Goal: Task Accomplishment & Management: Manage account settings

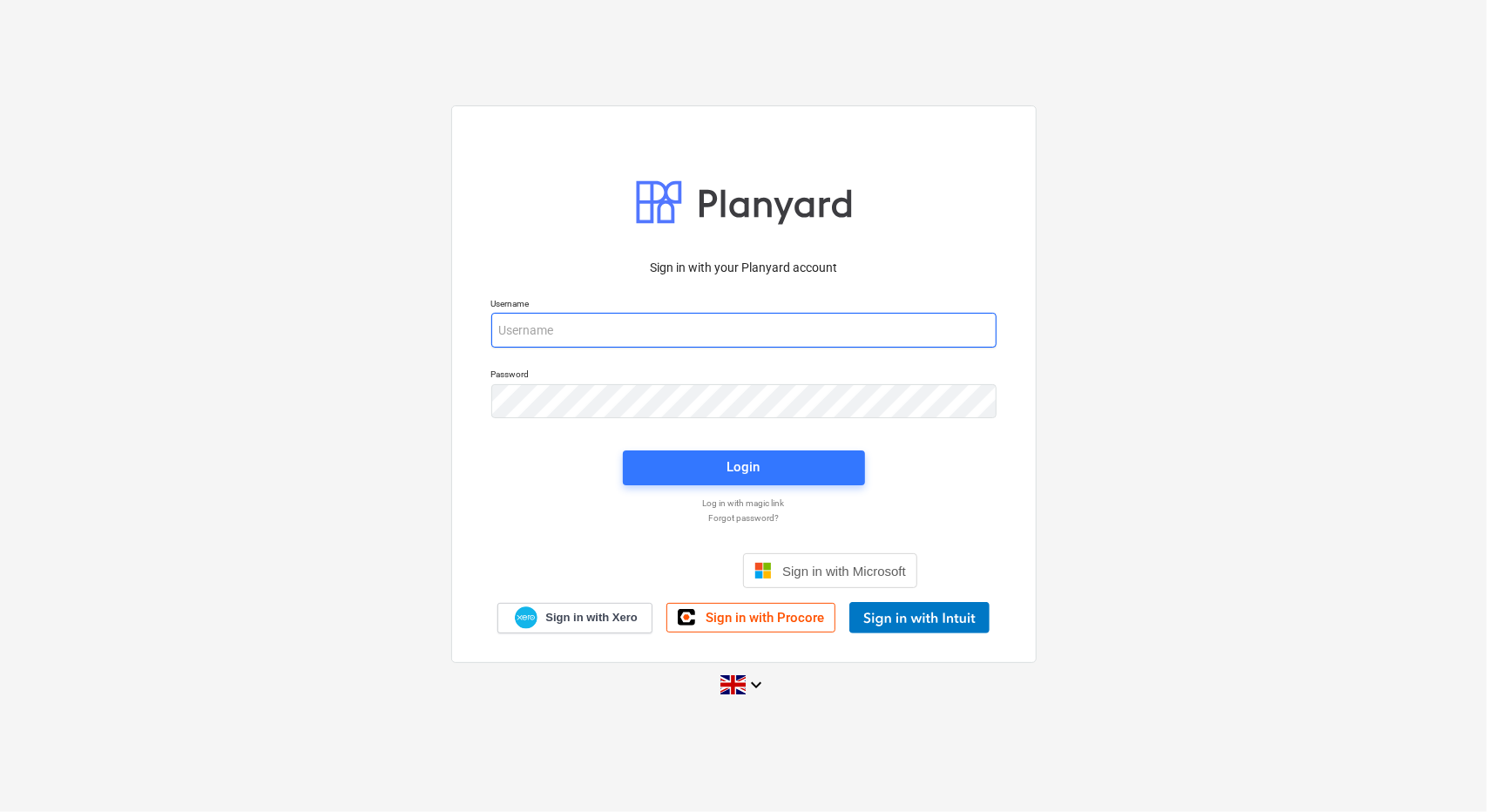
type input "[PERSON_NAME][EMAIL_ADDRESS][PERSON_NAME][DOMAIN_NAME]"
click at [847, 449] on div "Login" at bounding box center [744, 467] width 263 height 56
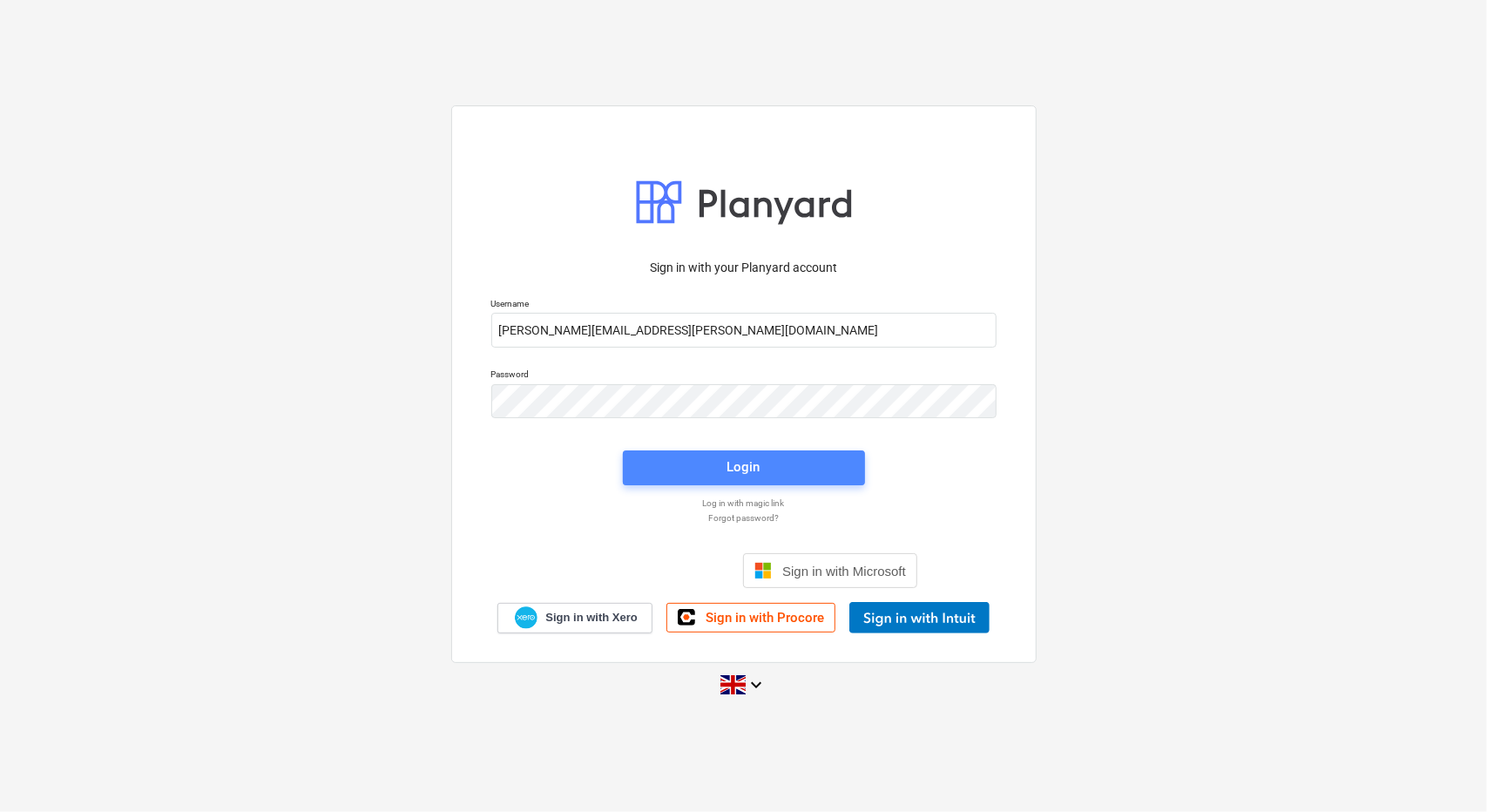
click at [833, 461] on span "Login" at bounding box center [744, 467] width 200 height 22
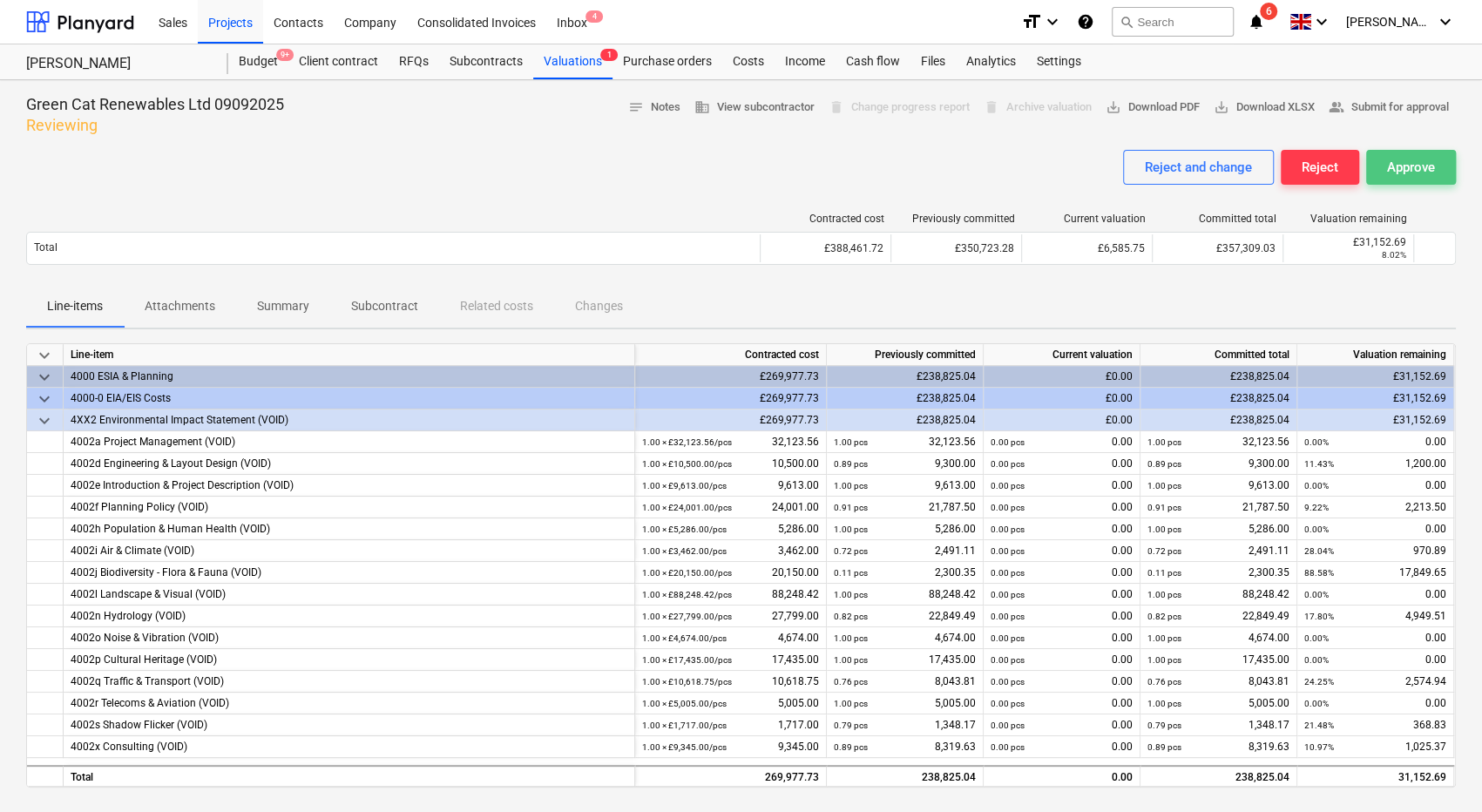
click at [1421, 167] on div "Approve" at bounding box center [1412, 166] width 48 height 22
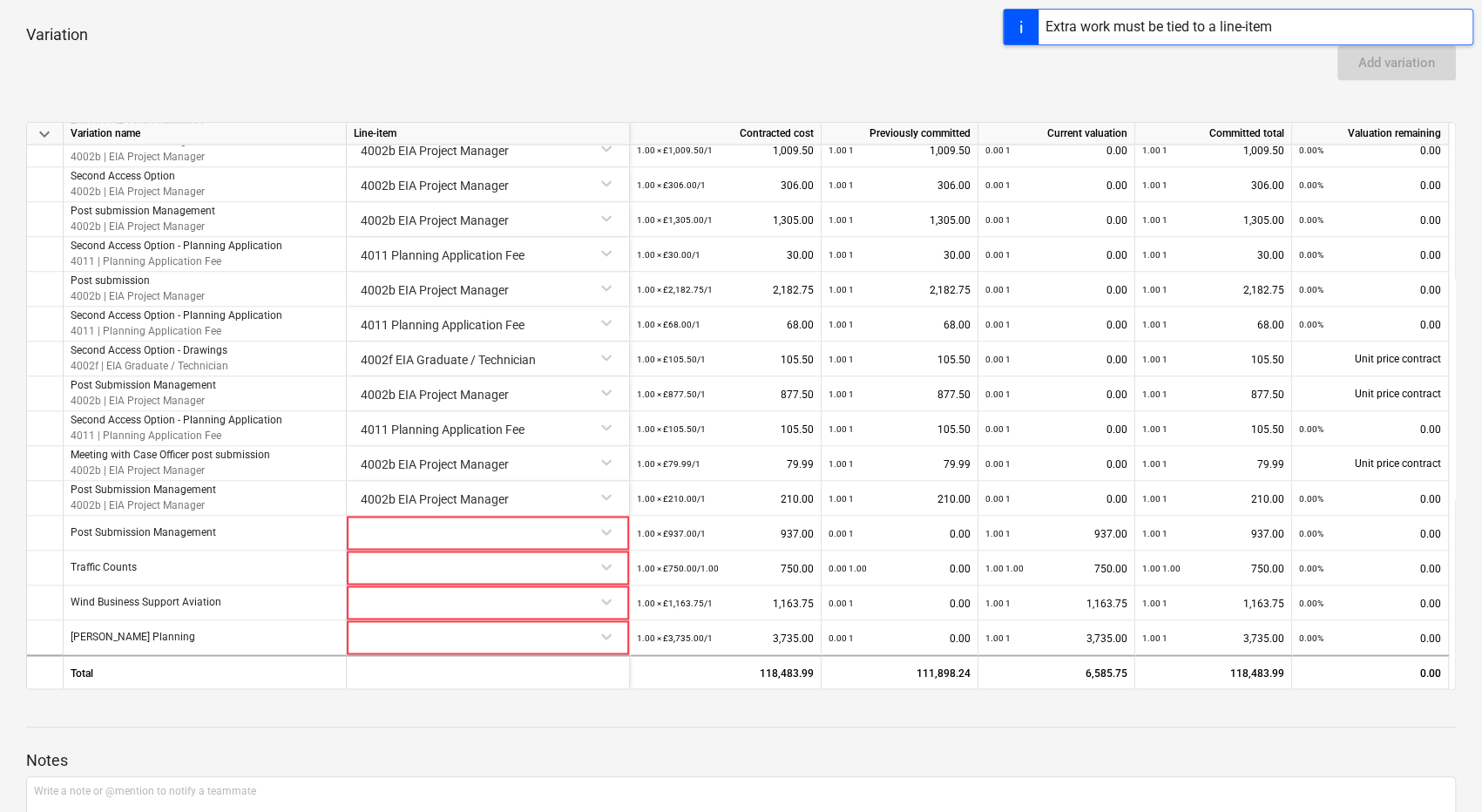
scroll to position [808, 0]
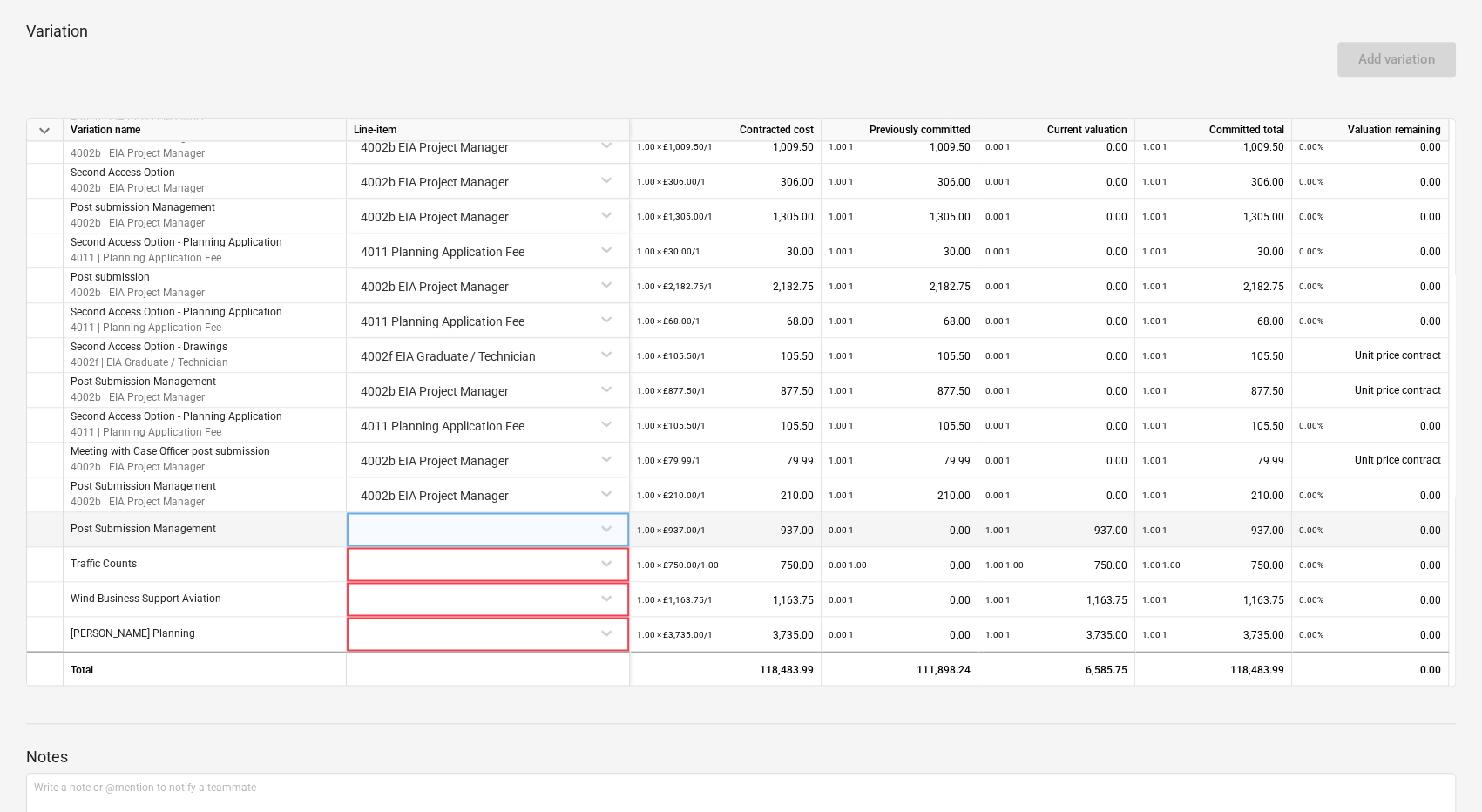
click at [535, 541] on div at bounding box center [487, 527] width 268 height 30
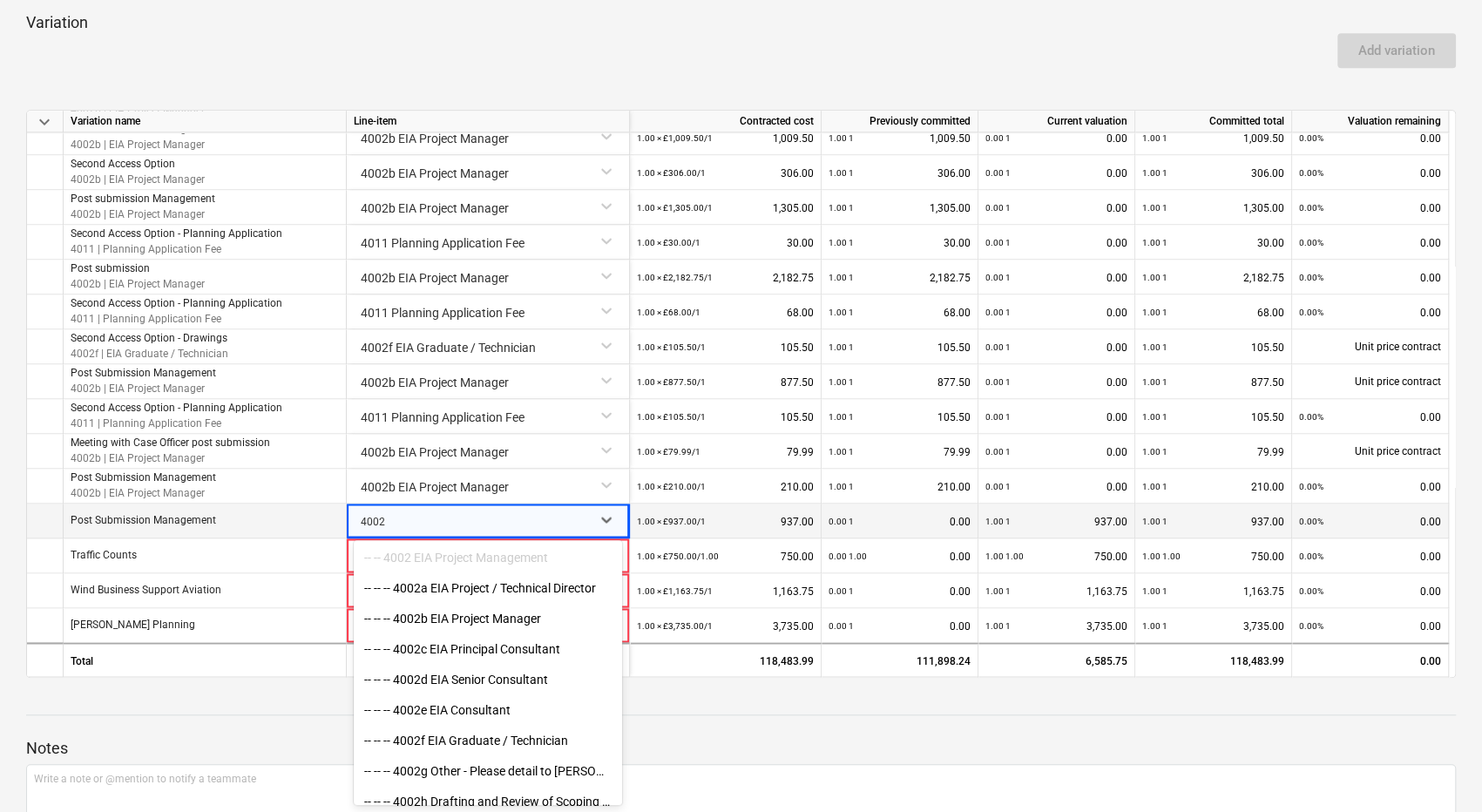
type input "4002b"
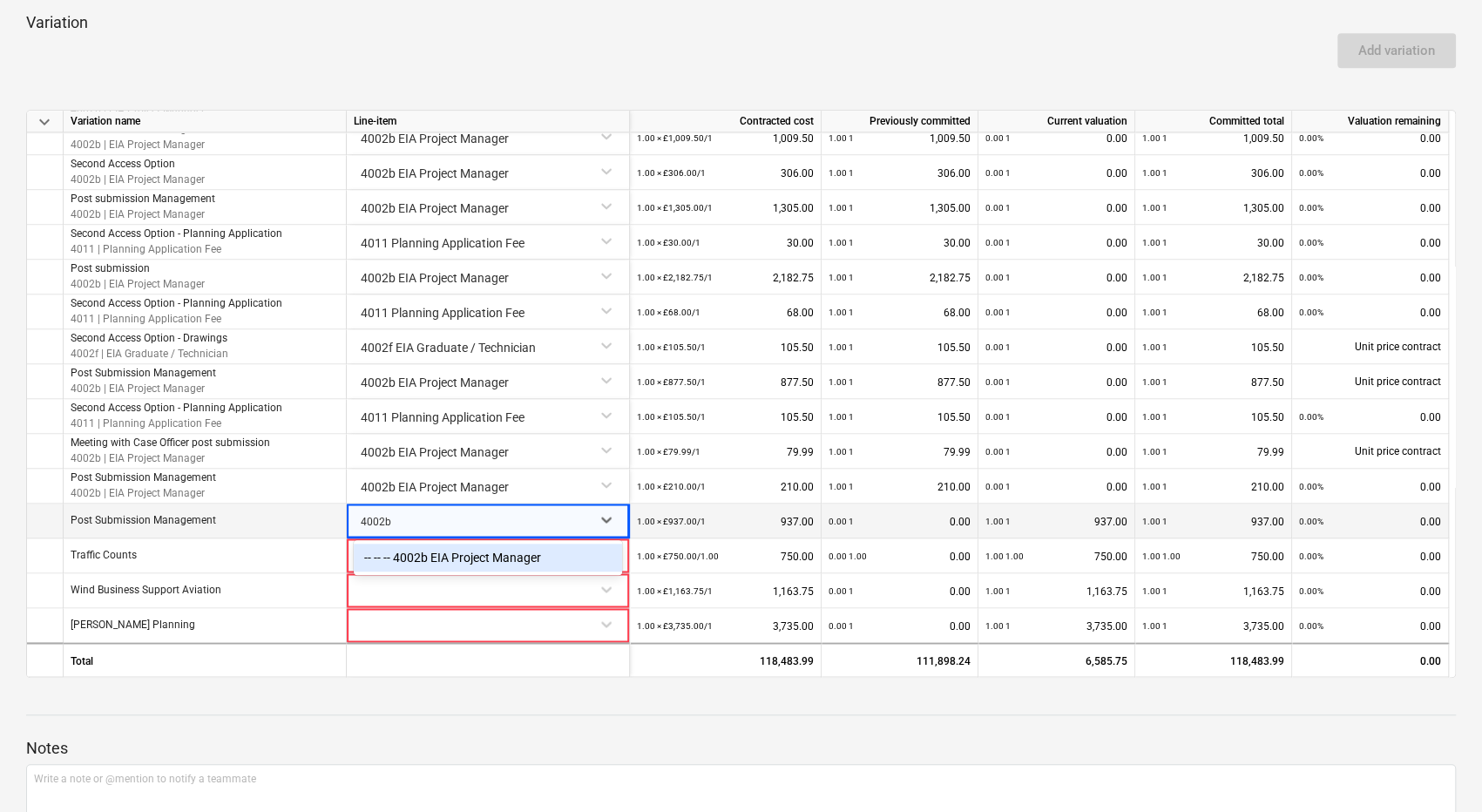
click at [525, 548] on div "-- -- -- 4002b EIA Project Manager" at bounding box center [487, 557] width 268 height 28
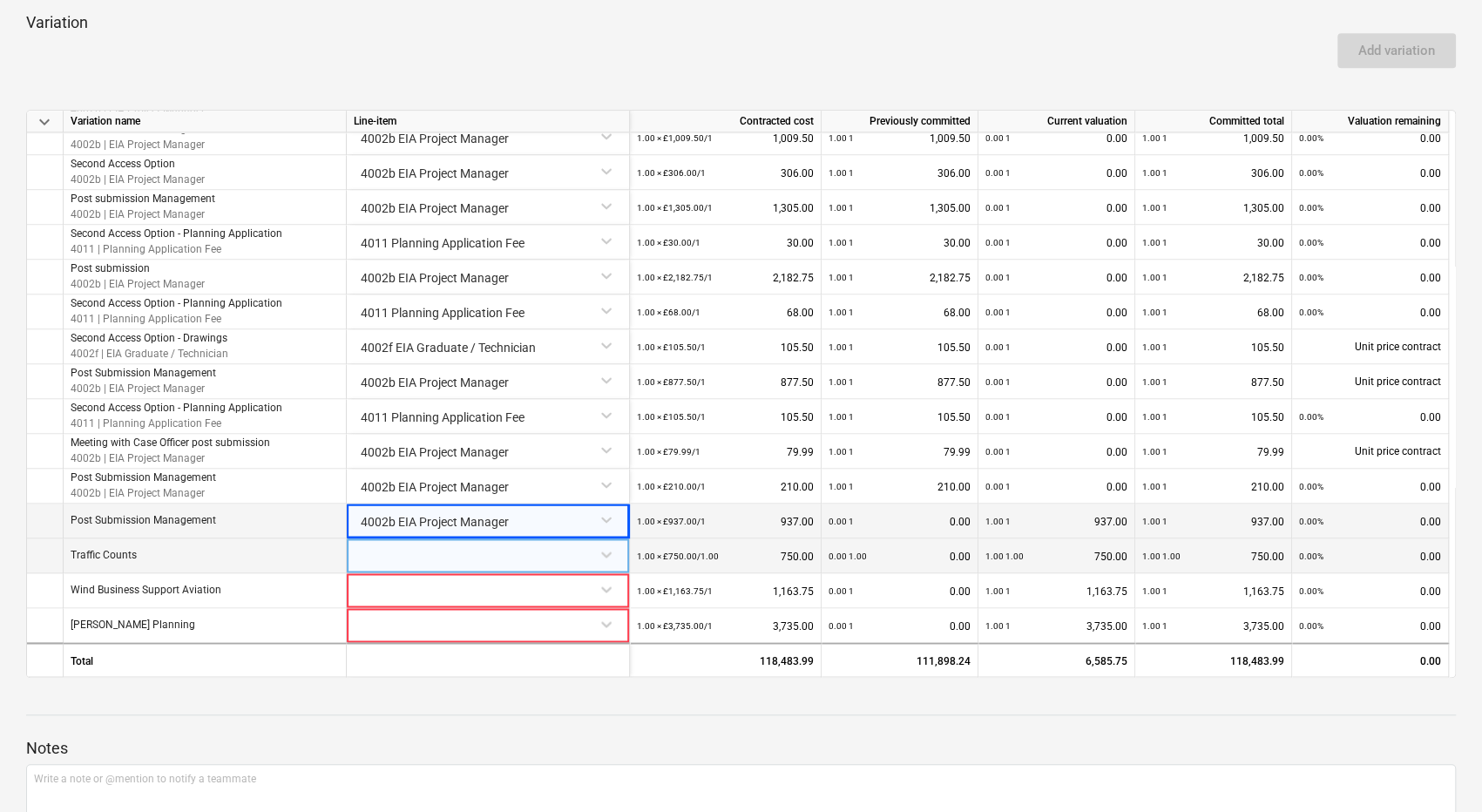
click at [497, 555] on div at bounding box center [487, 554] width 268 height 30
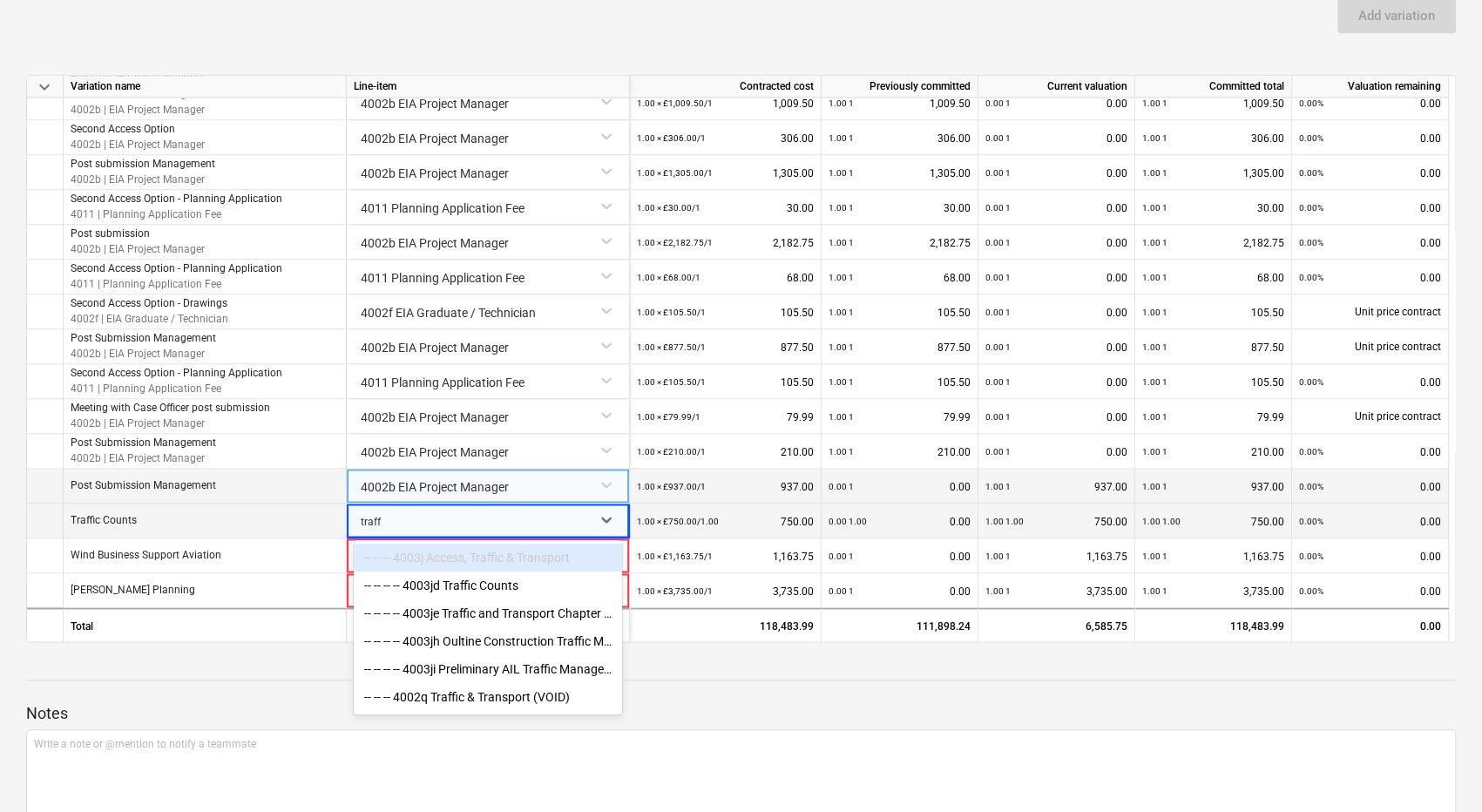
type input "traffi"
click at [484, 580] on div "-- -- -- -- 4003jd Traffic Counts" at bounding box center [487, 585] width 268 height 28
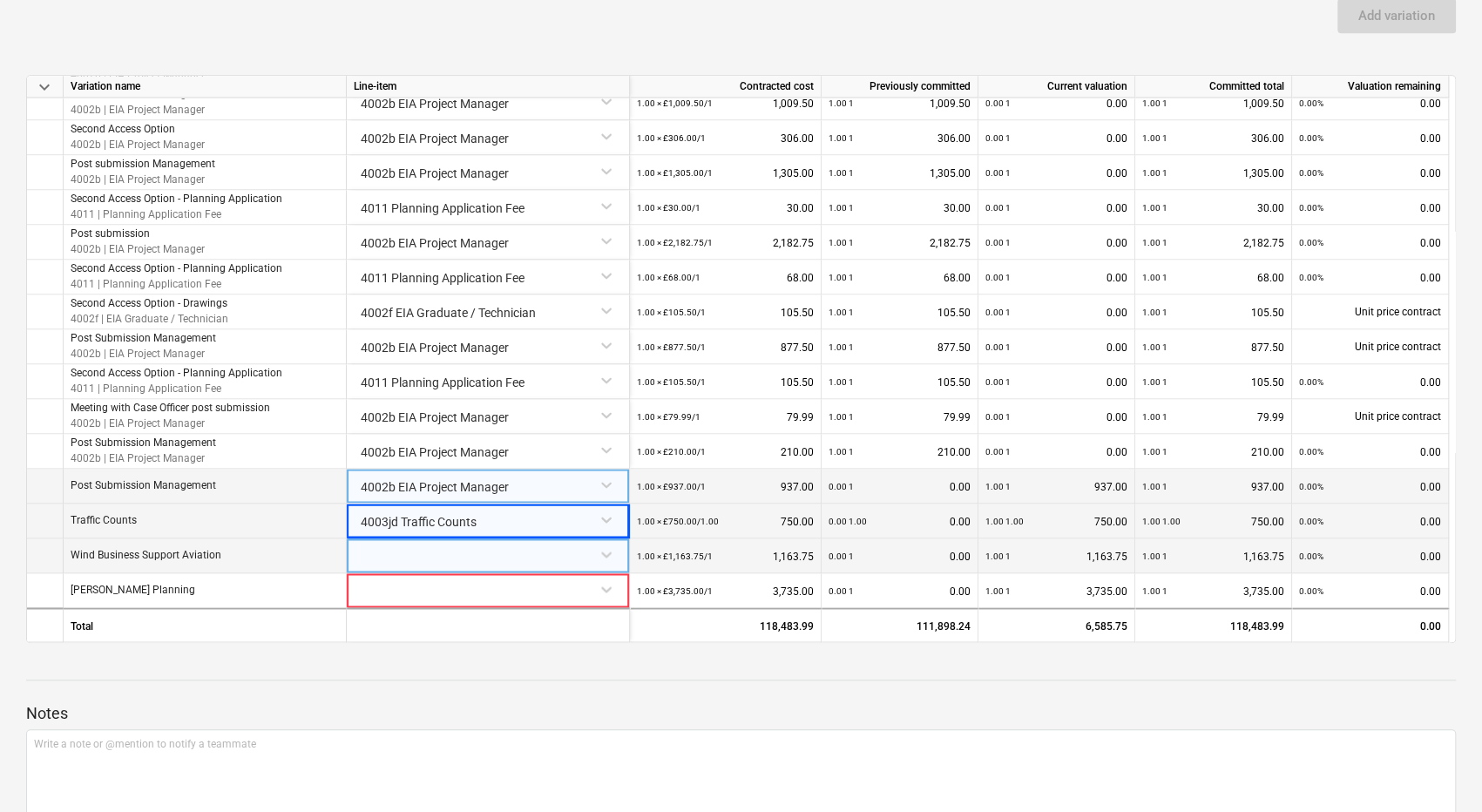
click at [453, 558] on div at bounding box center [487, 554] width 268 height 30
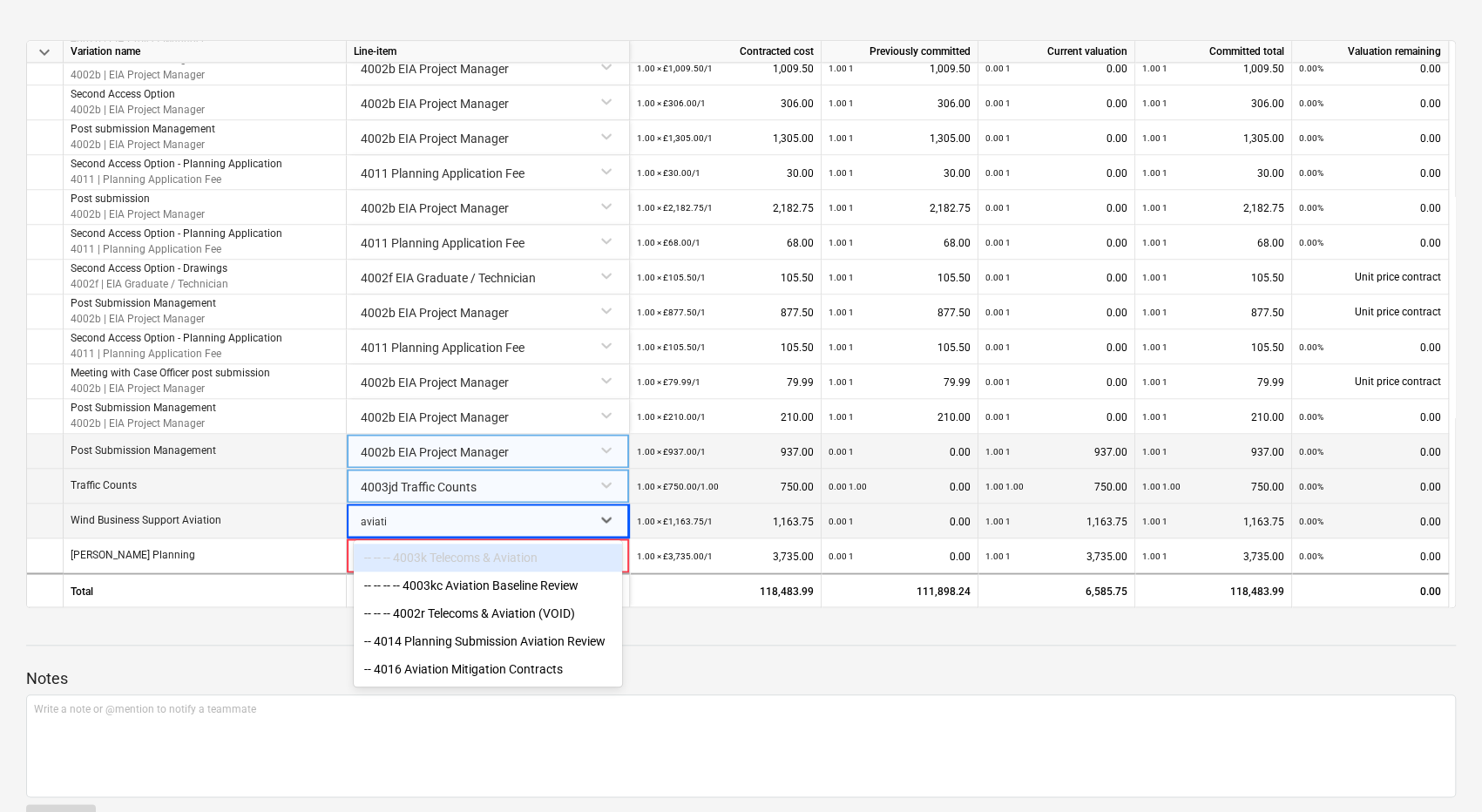
type input "aviatio"
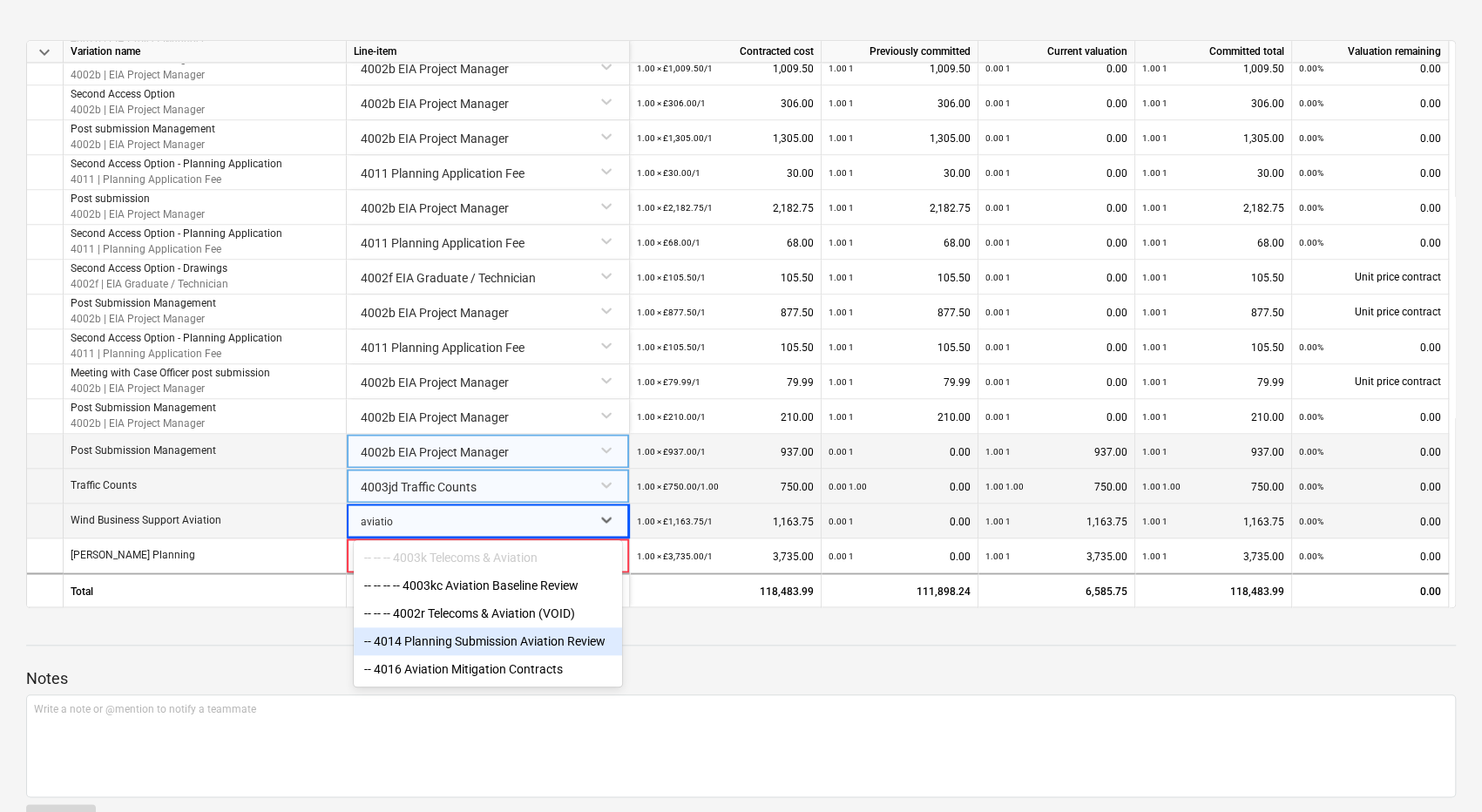
click at [591, 649] on div "-- 4014 Planning Submission Aviation Review" at bounding box center [487, 640] width 268 height 28
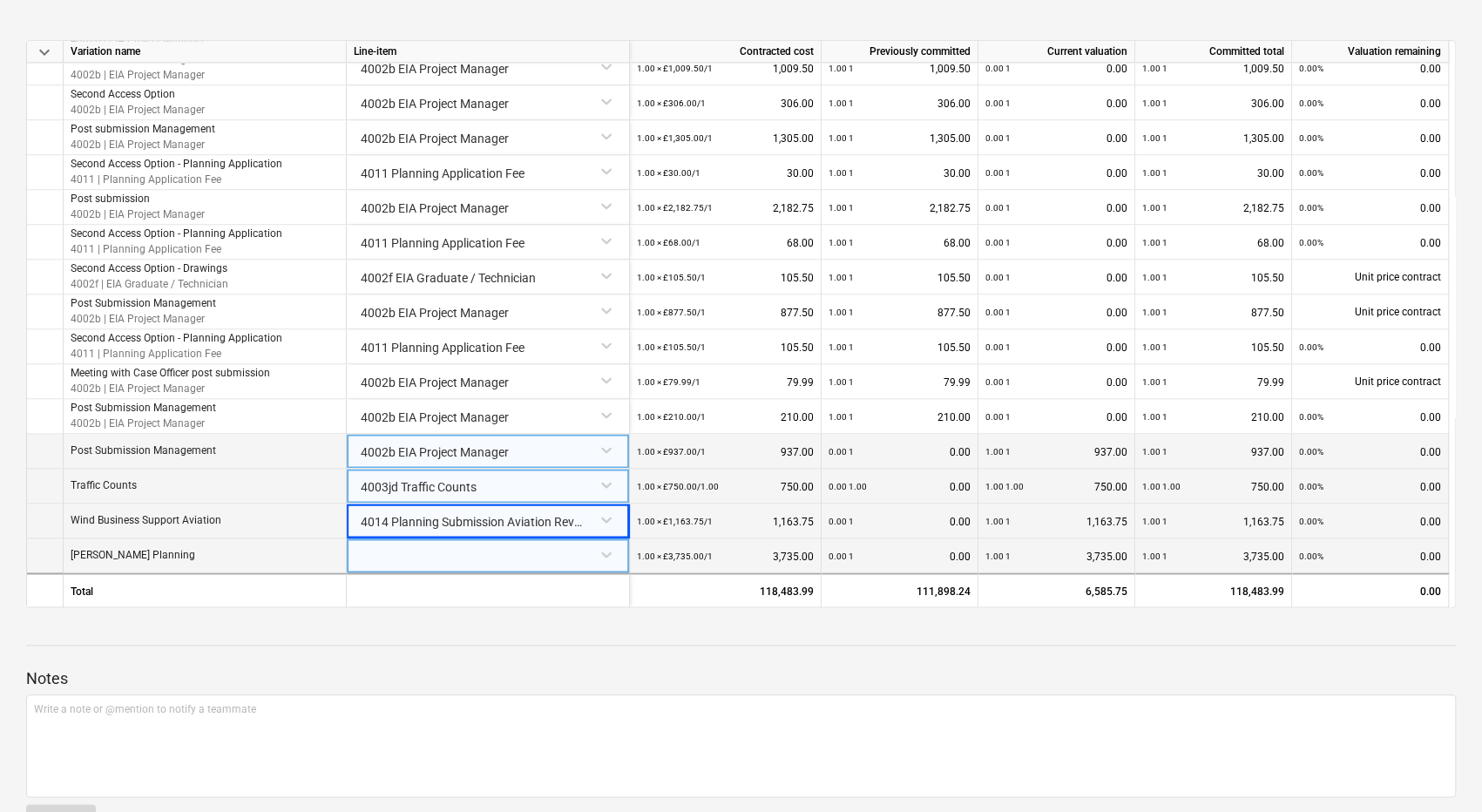
click at [458, 558] on div at bounding box center [487, 554] width 268 height 30
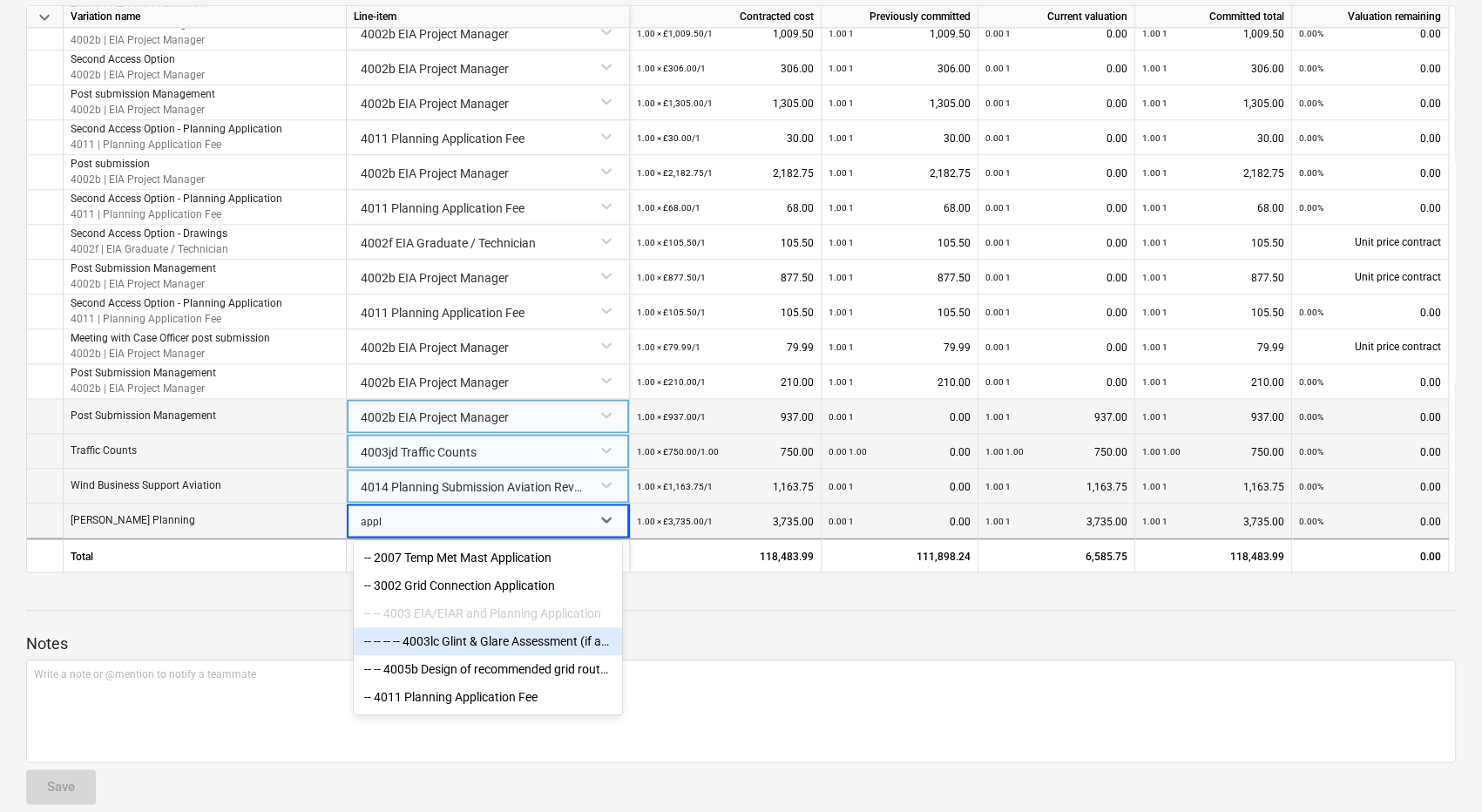
scroll to position [941, 0]
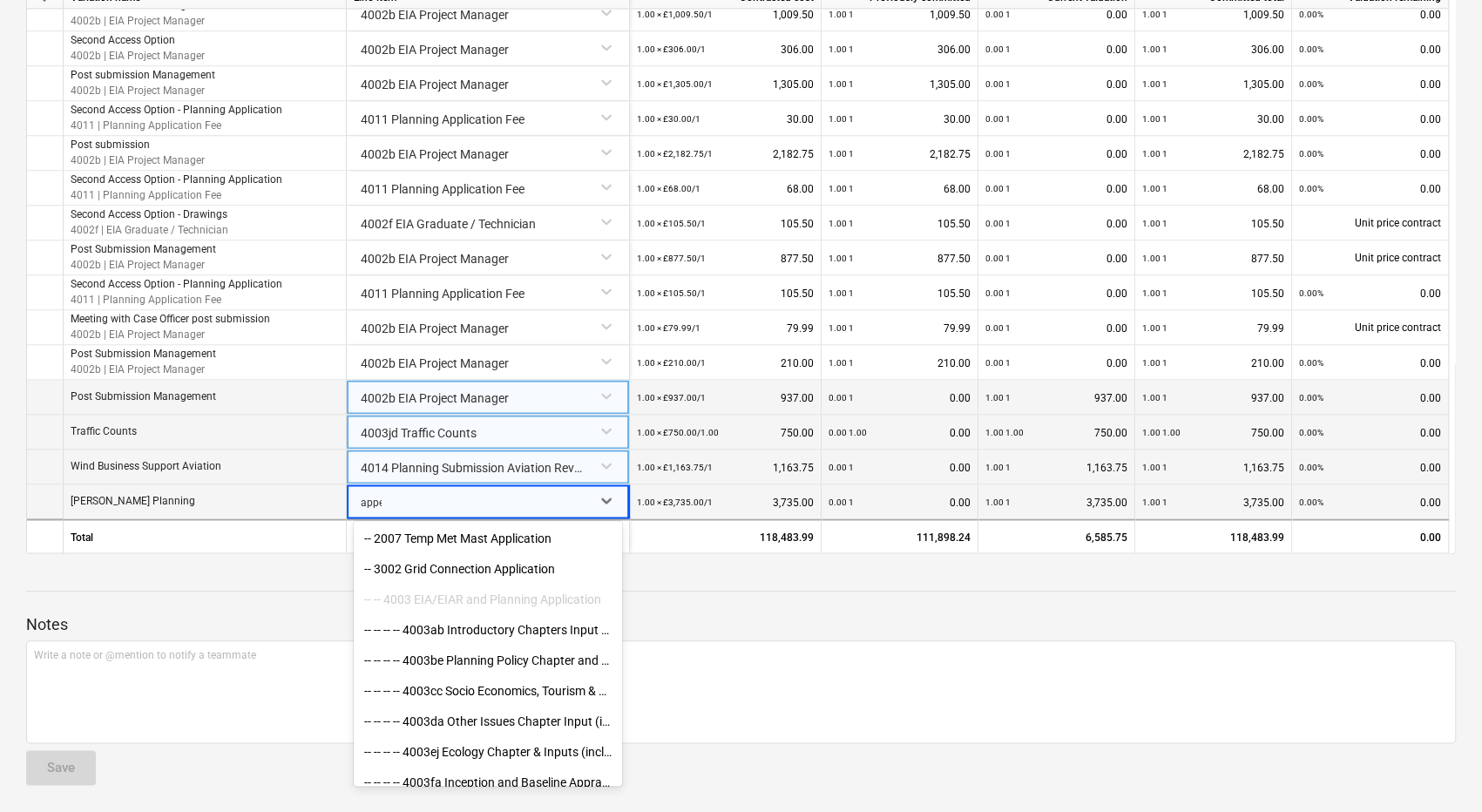
type input "appea"
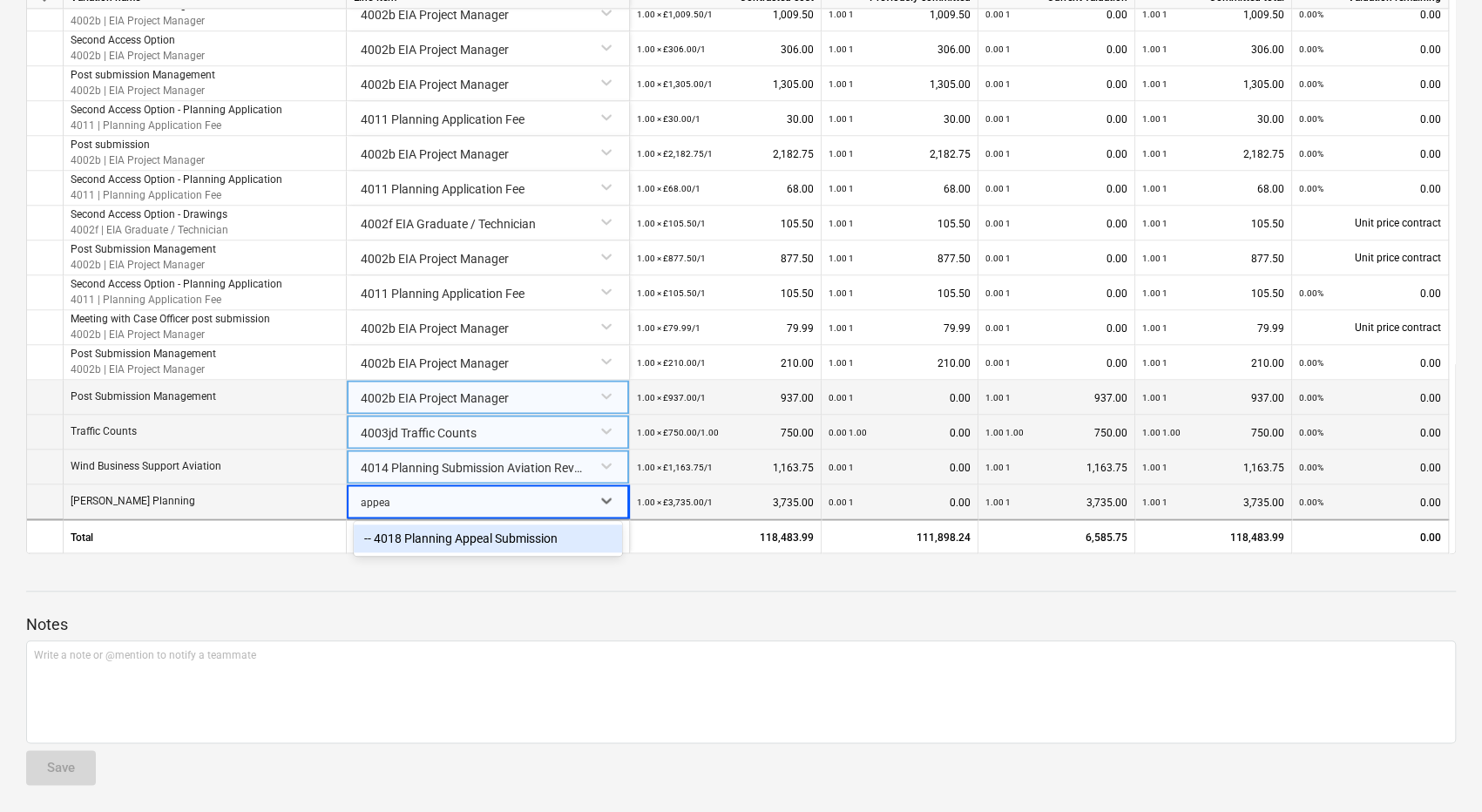
click at [516, 538] on div "-- 4018 Planning Appeal Submission" at bounding box center [487, 538] width 268 height 28
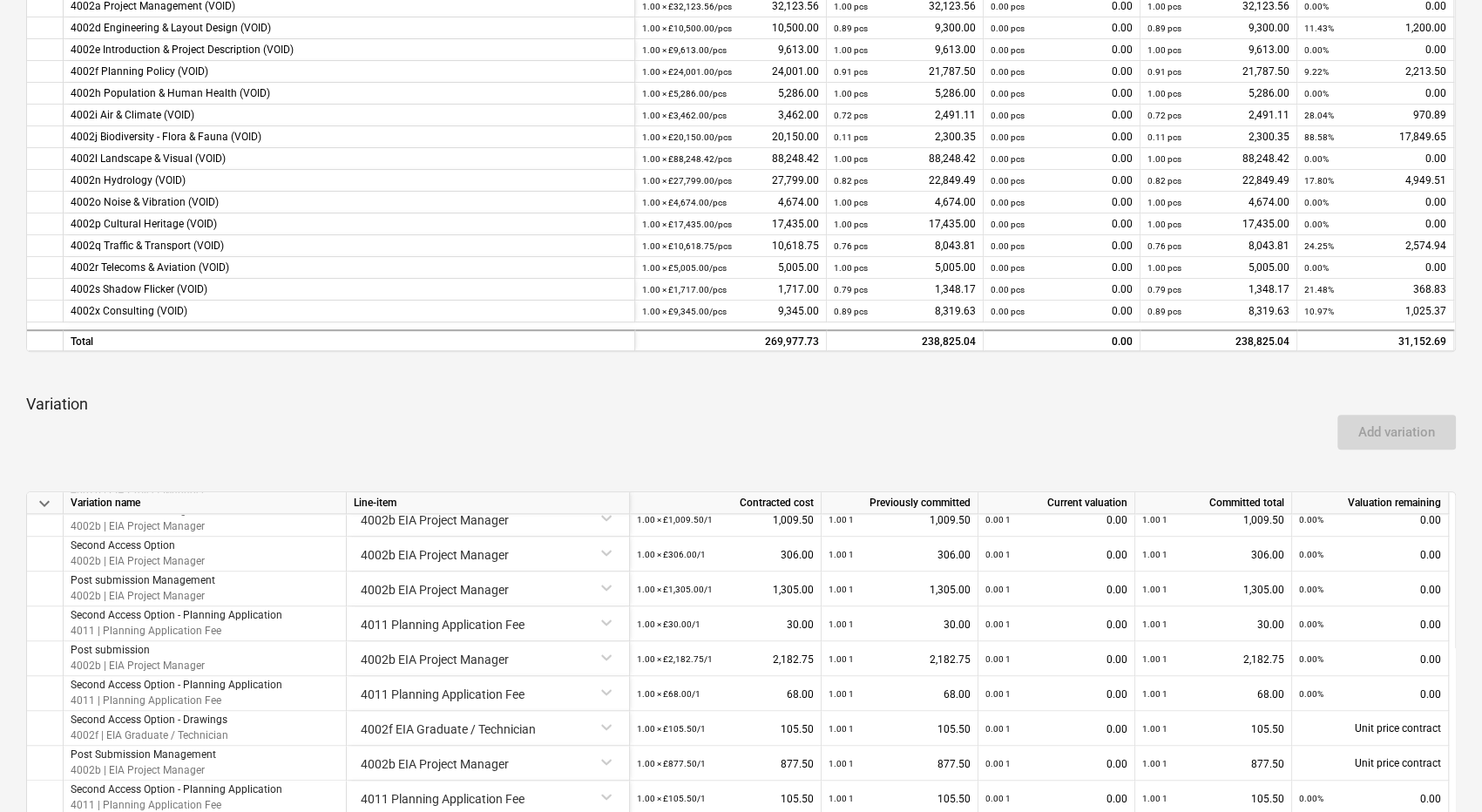
scroll to position [0, 0]
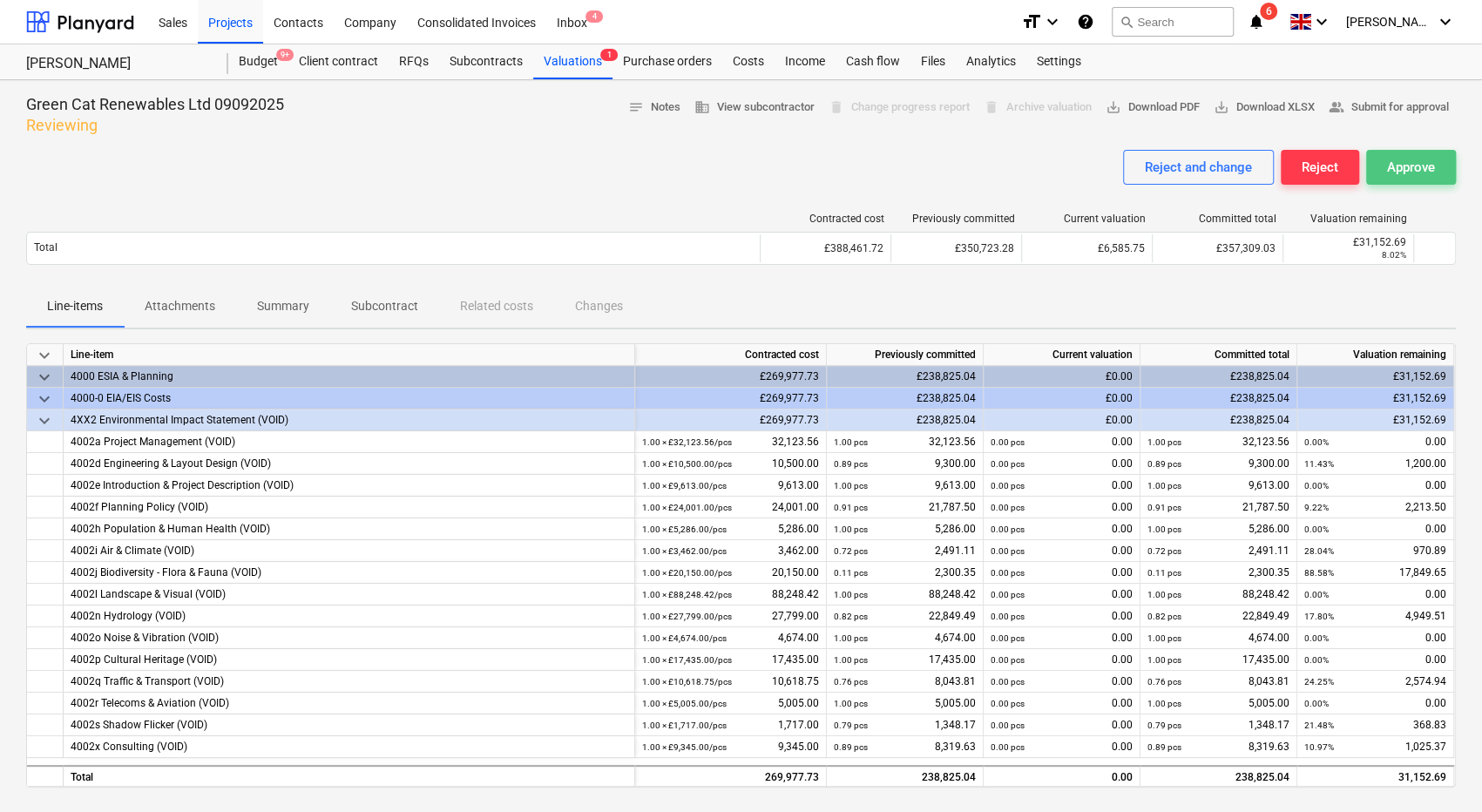
click at [1414, 175] on div "Approve" at bounding box center [1412, 166] width 48 height 22
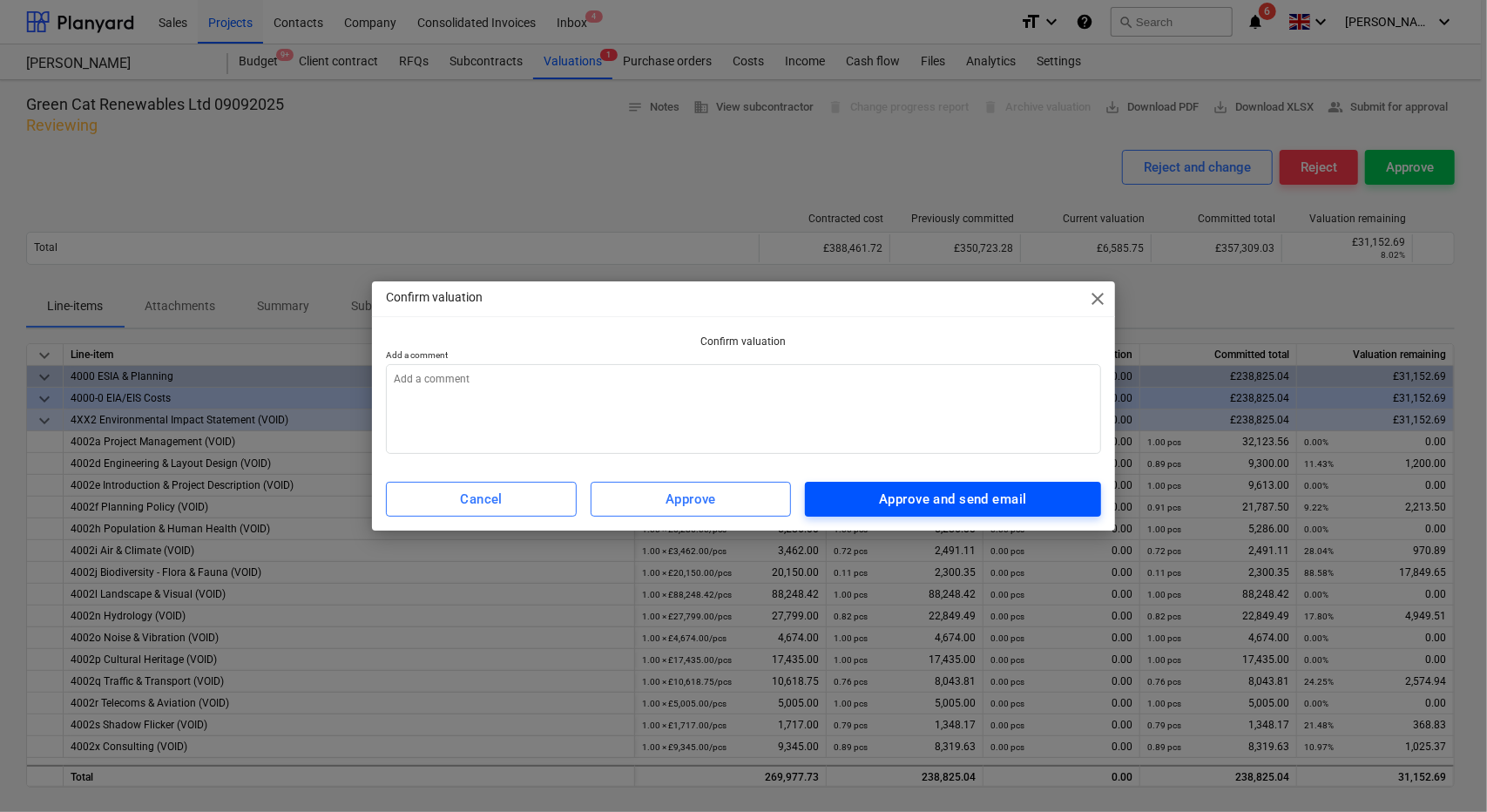
click at [1024, 482] on button "Approve and send email" at bounding box center [954, 499] width 297 height 35
type textarea "x"
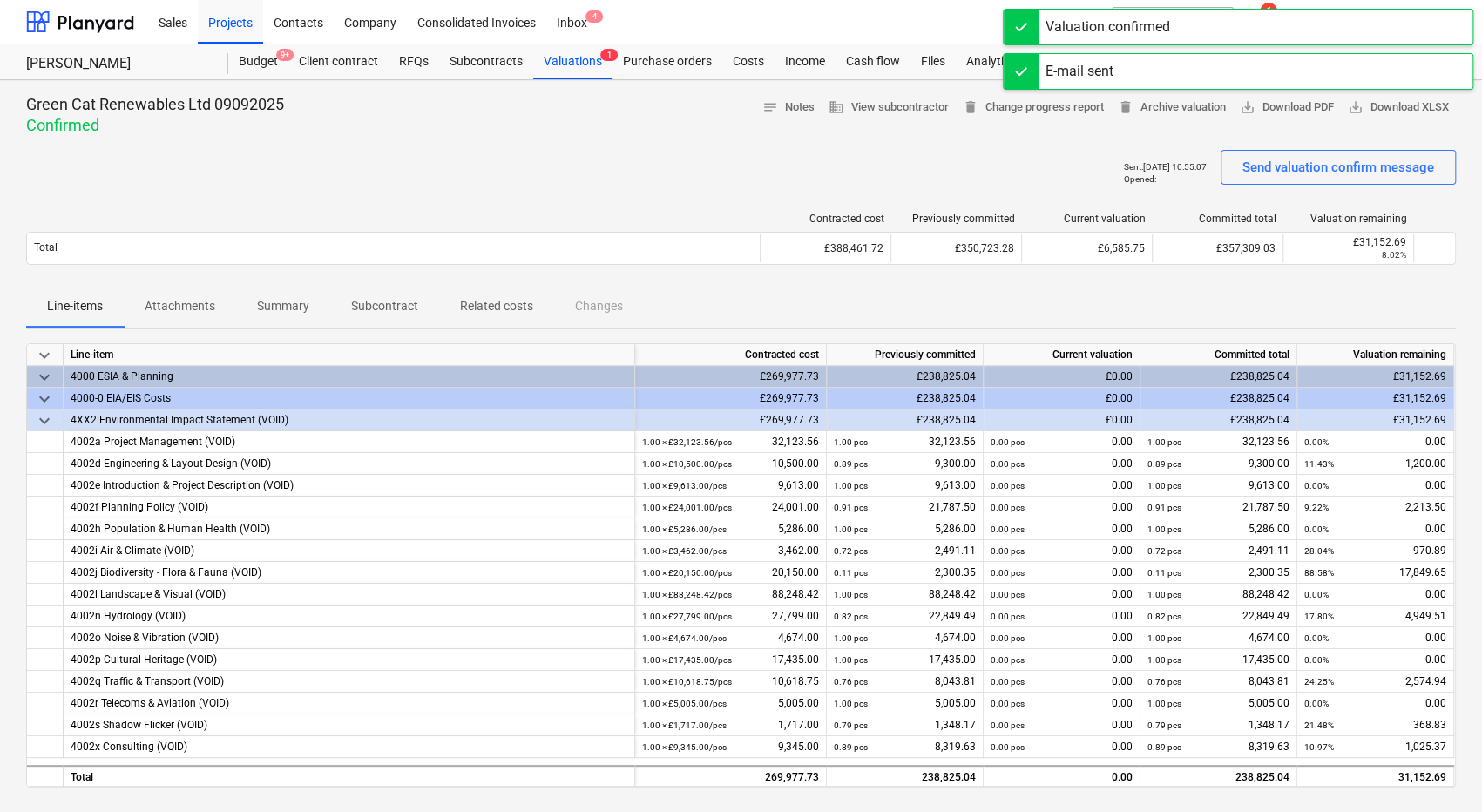
click at [1300, 22] on div "Valuation confirmed" at bounding box center [1238, 27] width 470 height 37
click at [1300, 22] on div "E-mail sent" at bounding box center [1238, 27] width 470 height 37
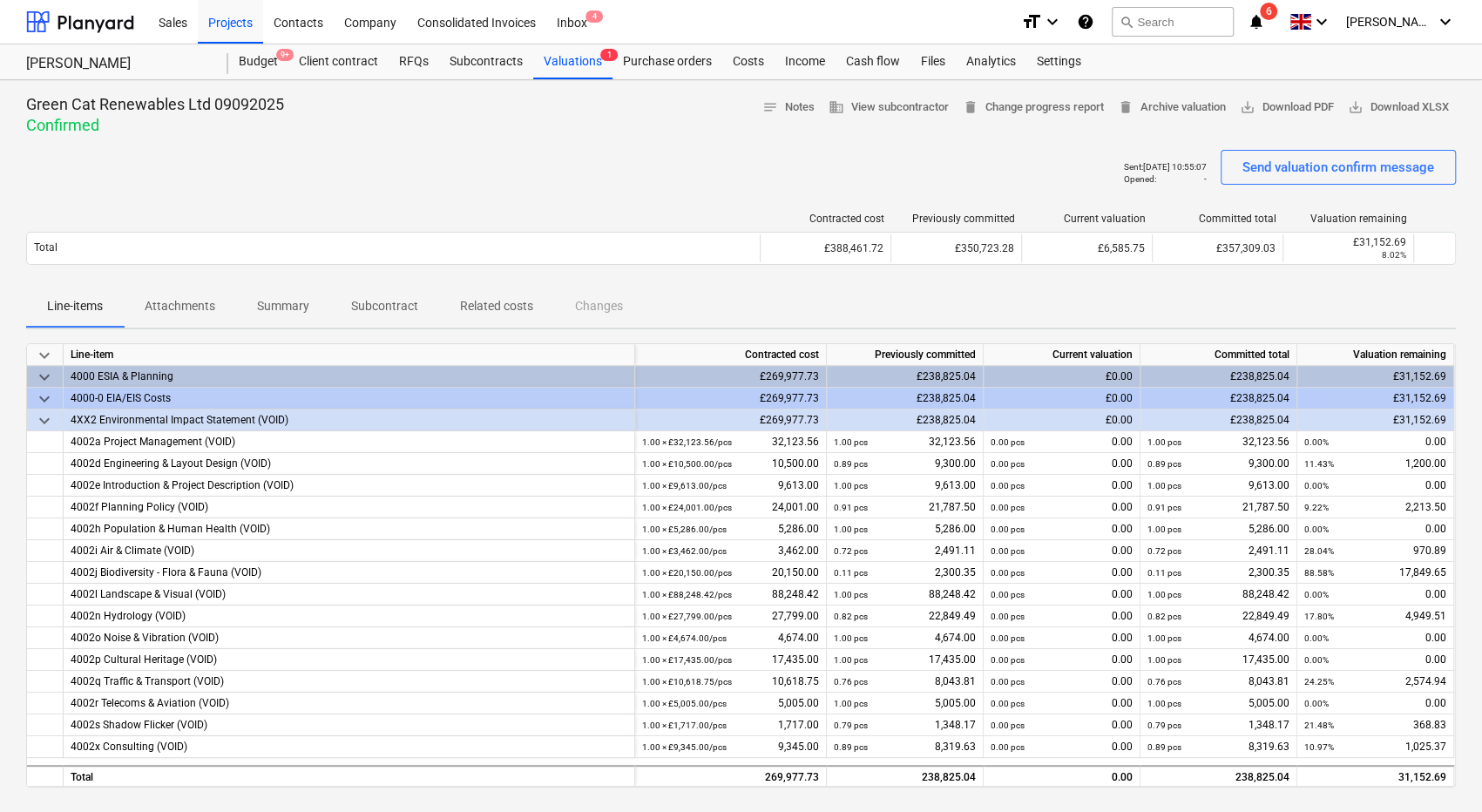
click at [1266, 22] on icon "notifications" at bounding box center [1257, 21] width 18 height 20
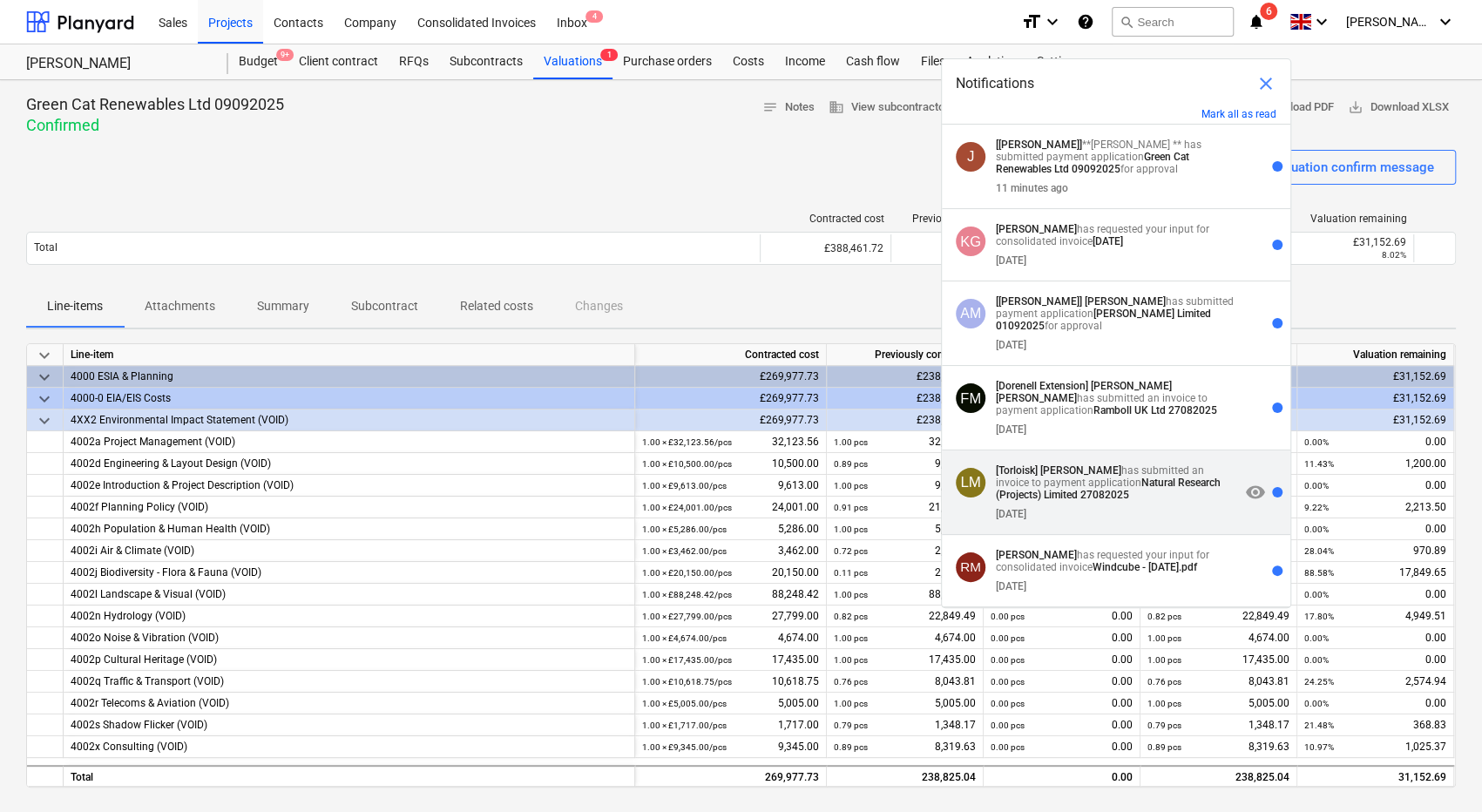
click at [1145, 513] on div "[DATE]" at bounding box center [1117, 511] width 243 height 20
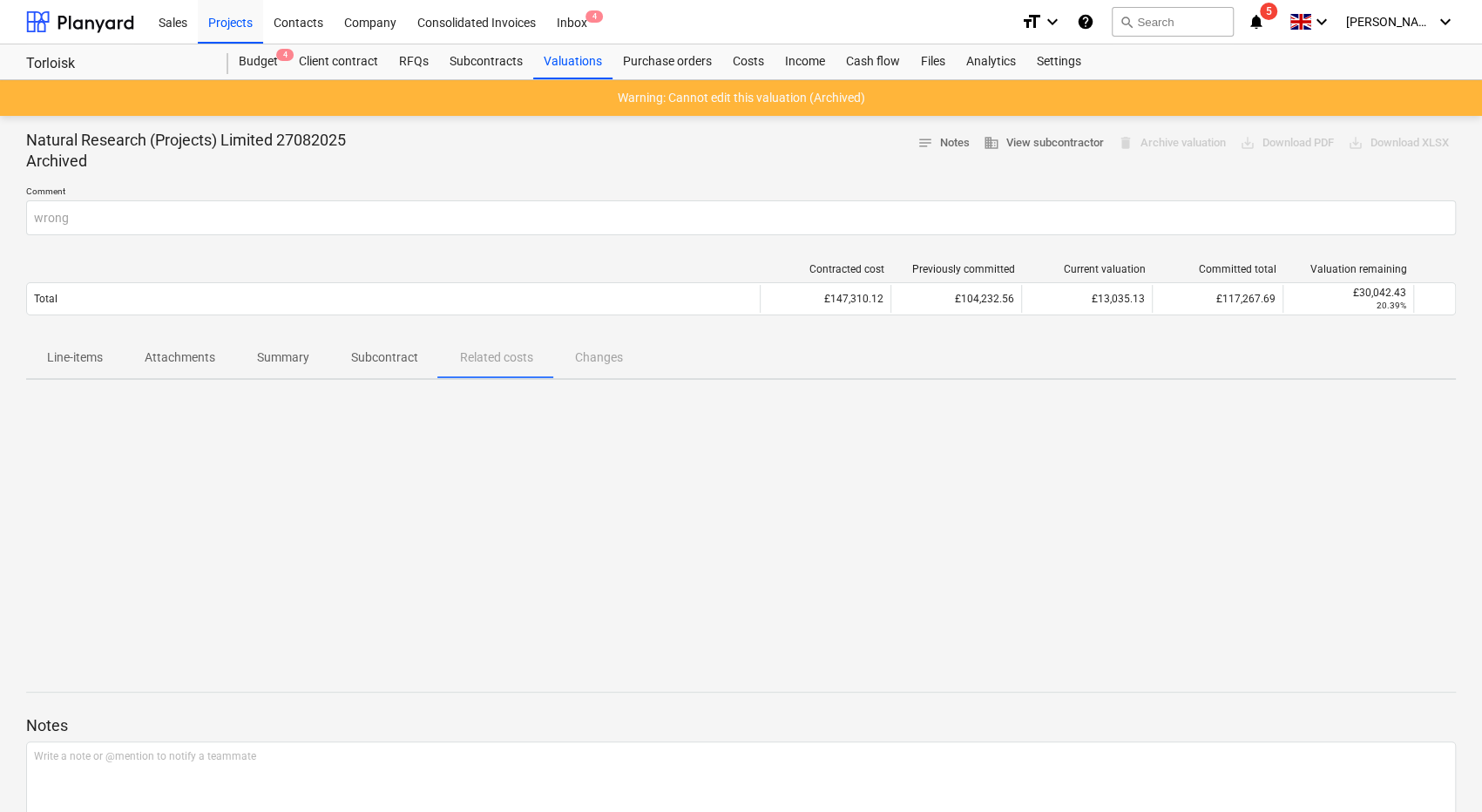
click at [1266, 30] on icon "notifications" at bounding box center [1257, 21] width 18 height 20
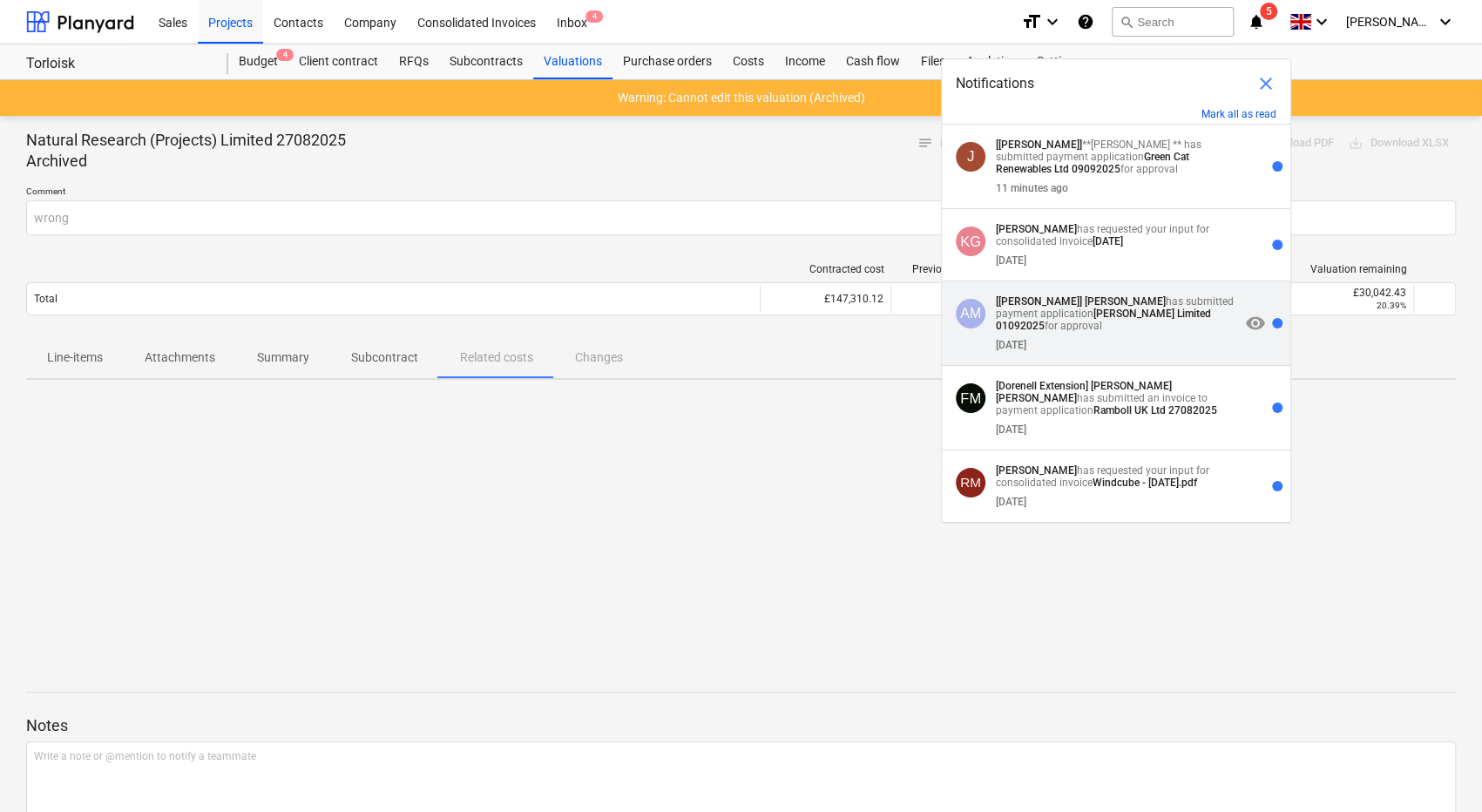
click at [1177, 329] on p "[[PERSON_NAME]] [PERSON_NAME] has submitted payment application [PERSON_NAME] L…" at bounding box center [1117, 313] width 243 height 37
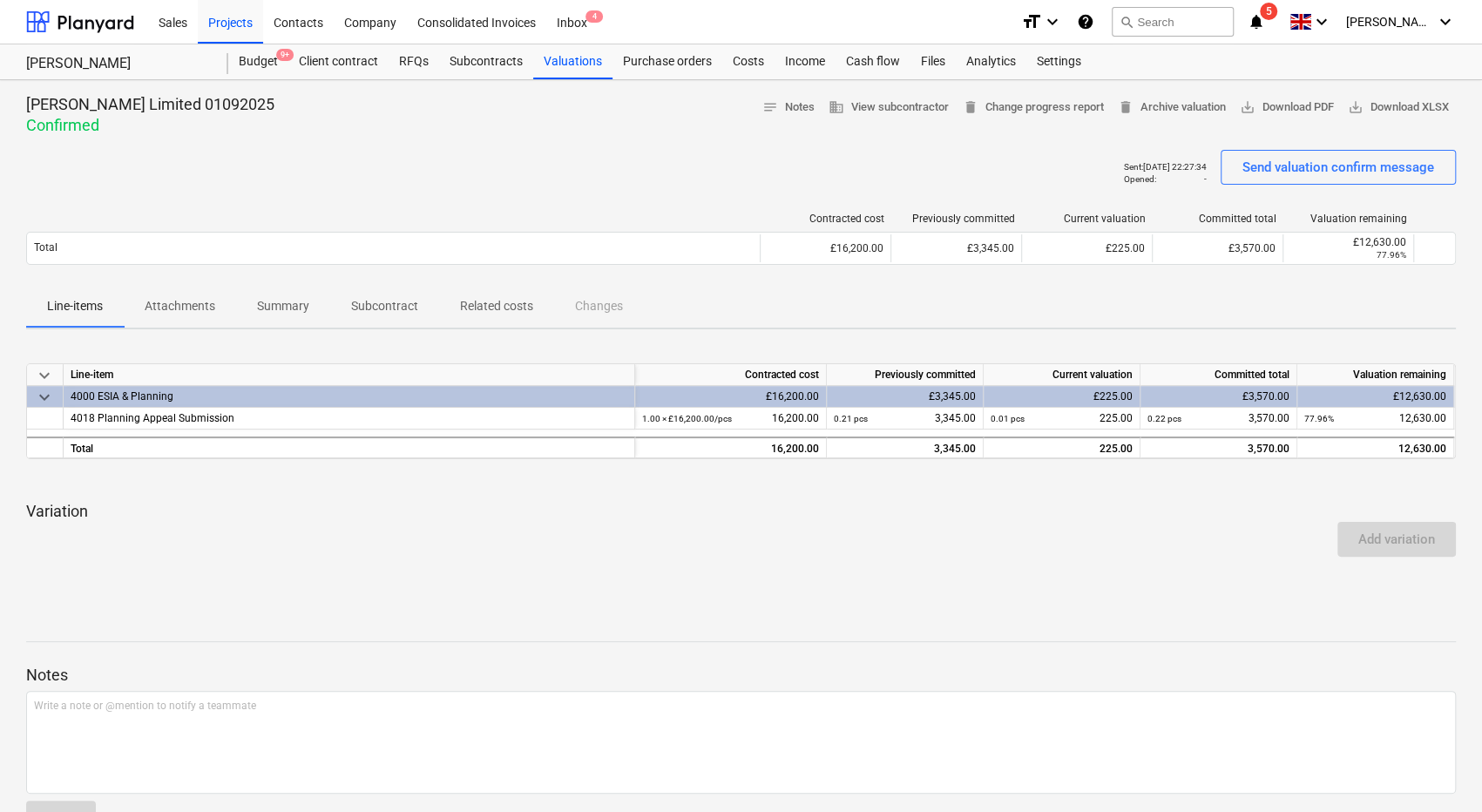
click at [1266, 19] on icon "notifications" at bounding box center [1257, 21] width 18 height 20
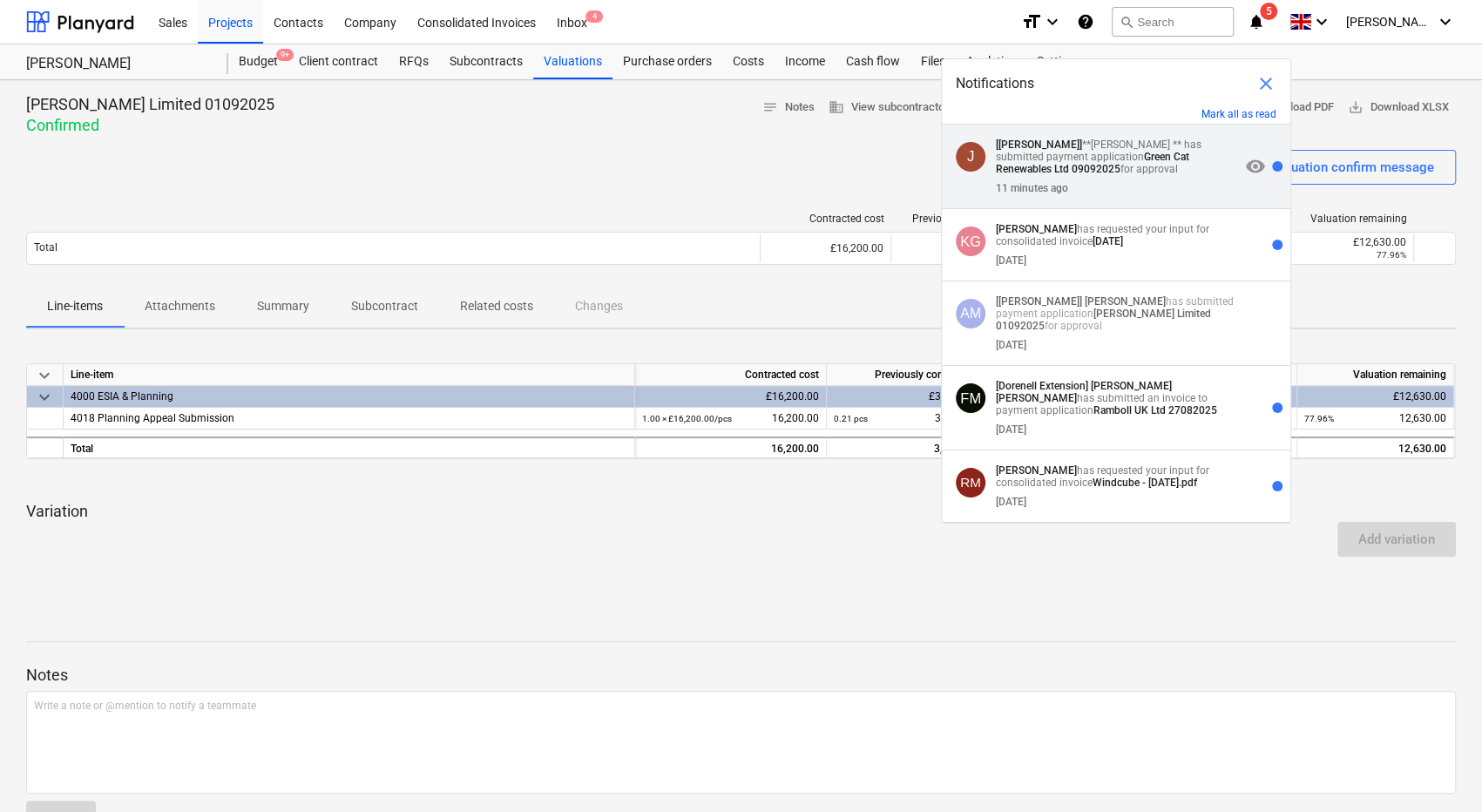
click at [1165, 159] on strong "Green Cat Renewables Ltd 09092025" at bounding box center [1092, 162] width 193 height 24
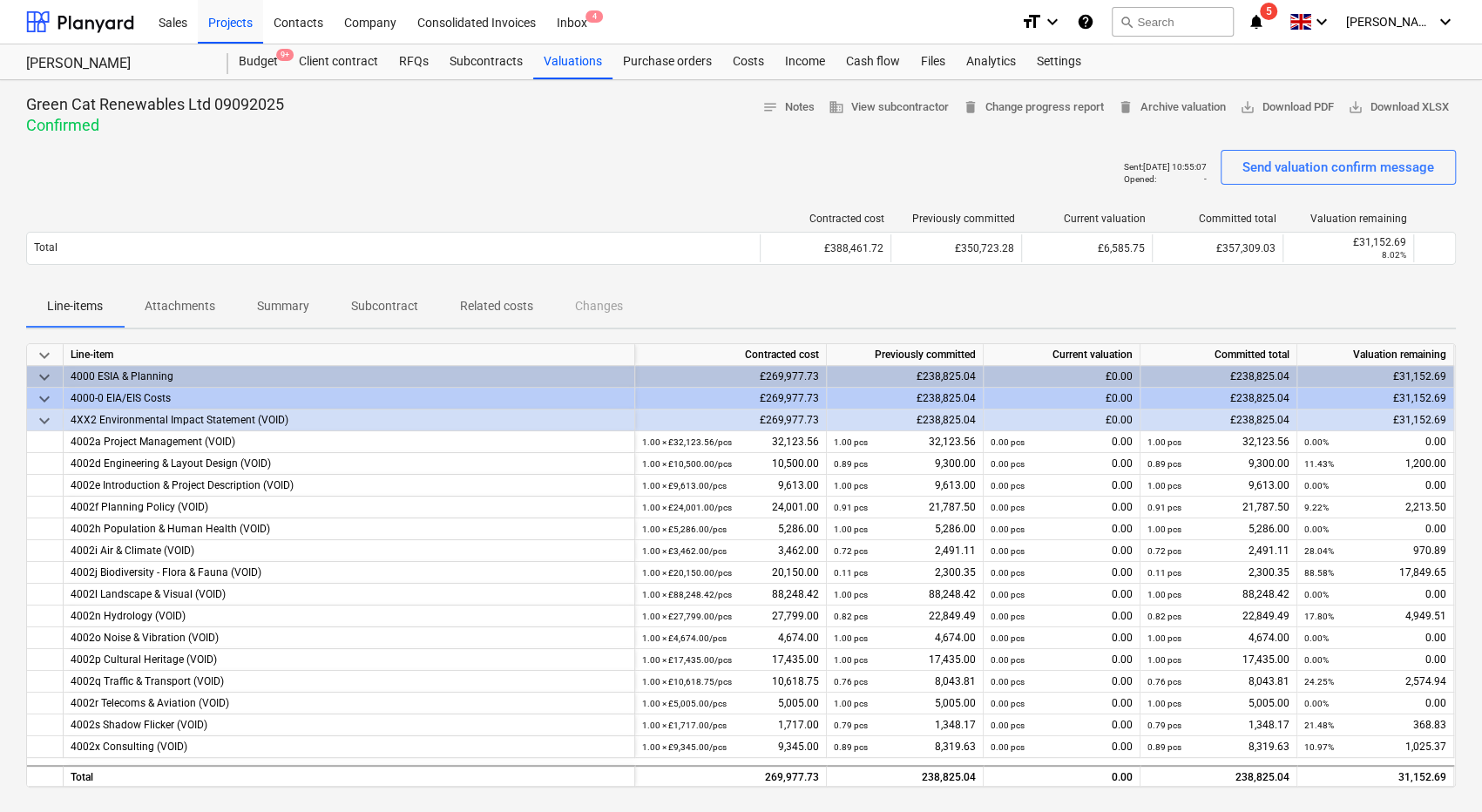
click at [1277, 15] on span "5" at bounding box center [1269, 12] width 18 height 18
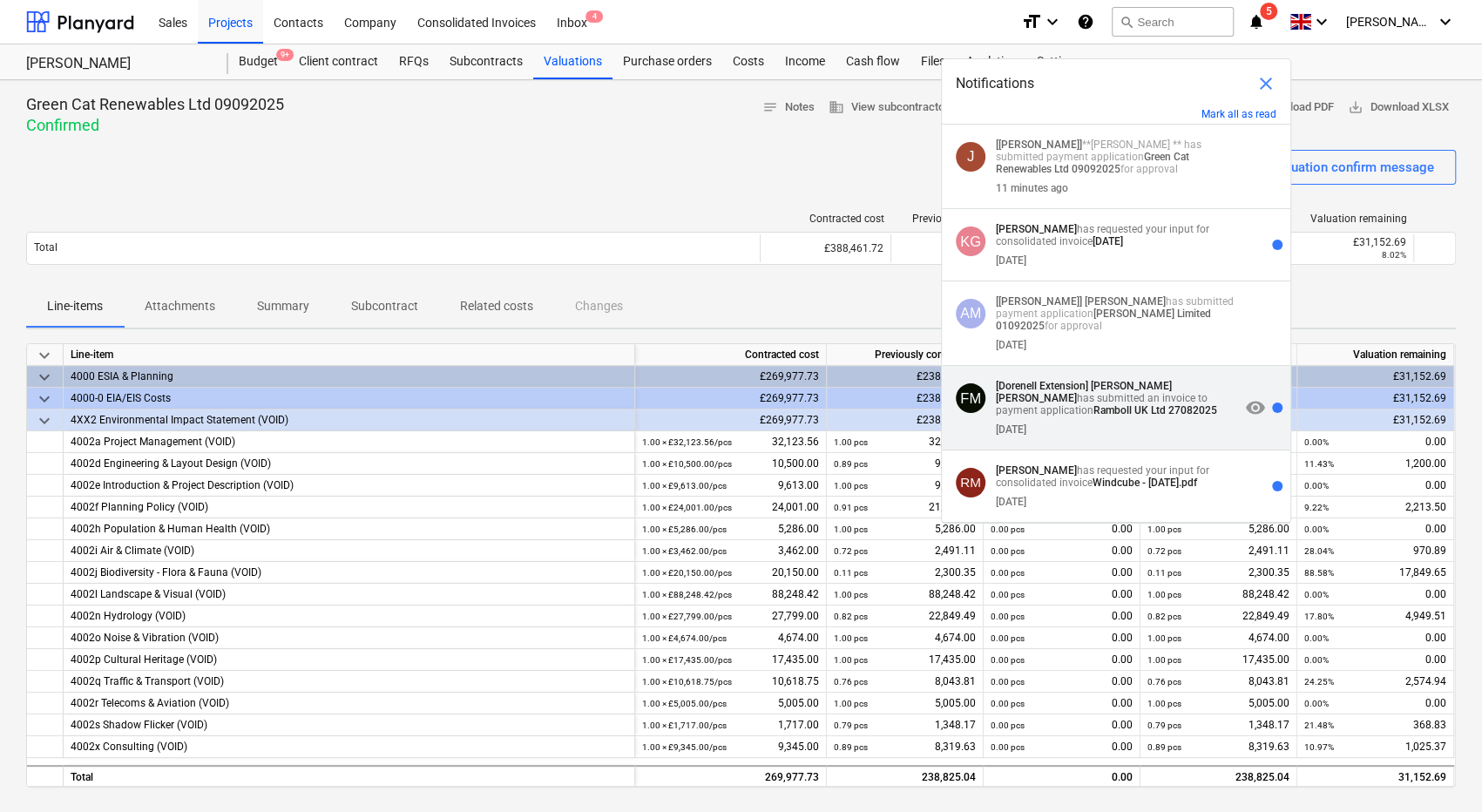
click at [1085, 405] on p "[Dorenell Extension] [PERSON_NAME] [PERSON_NAME] has submitted an invoice to pa…" at bounding box center [1117, 398] width 243 height 37
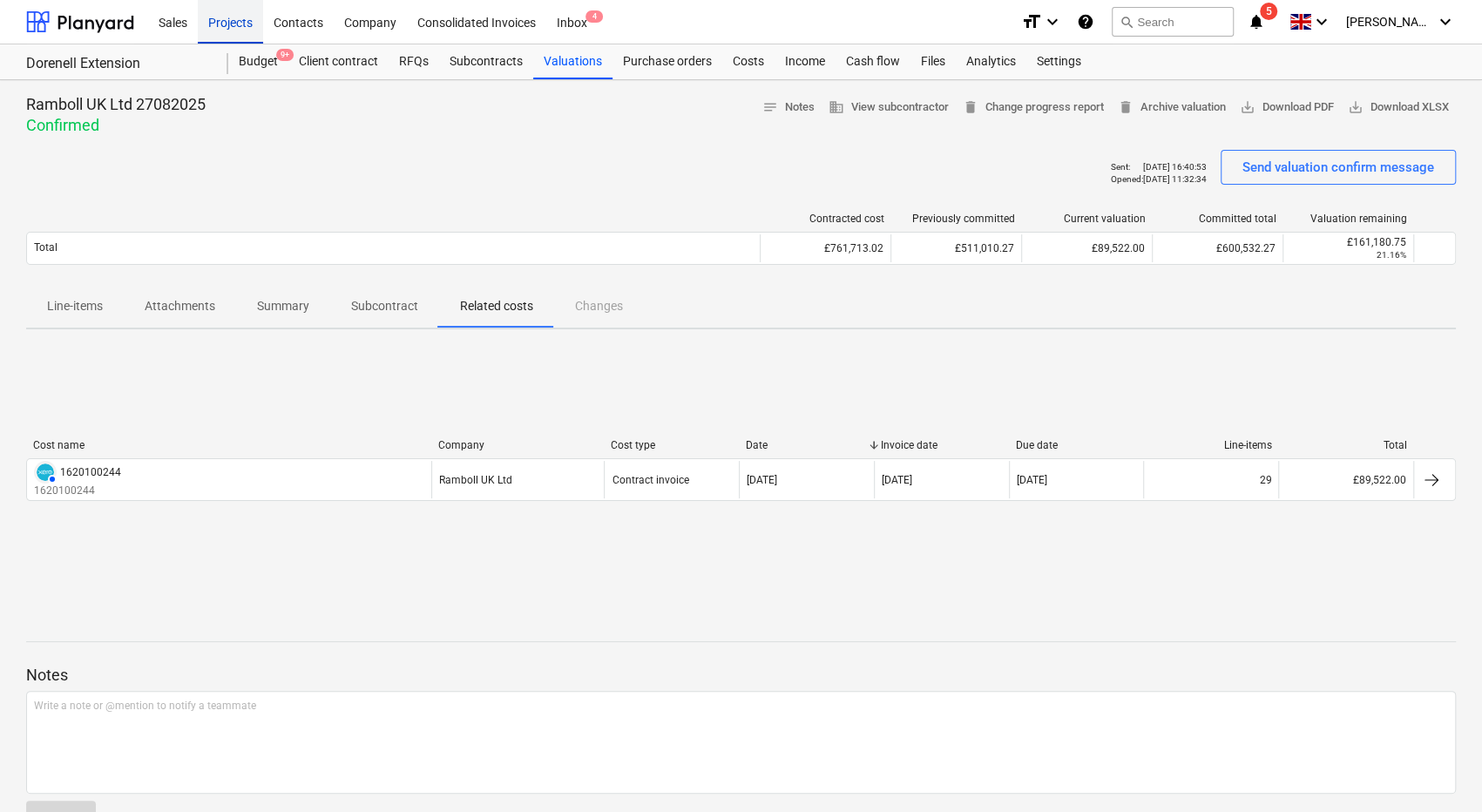
click at [244, 29] on div "Projects" at bounding box center [230, 21] width 65 height 45
